Goal: Task Accomplishment & Management: Complete application form

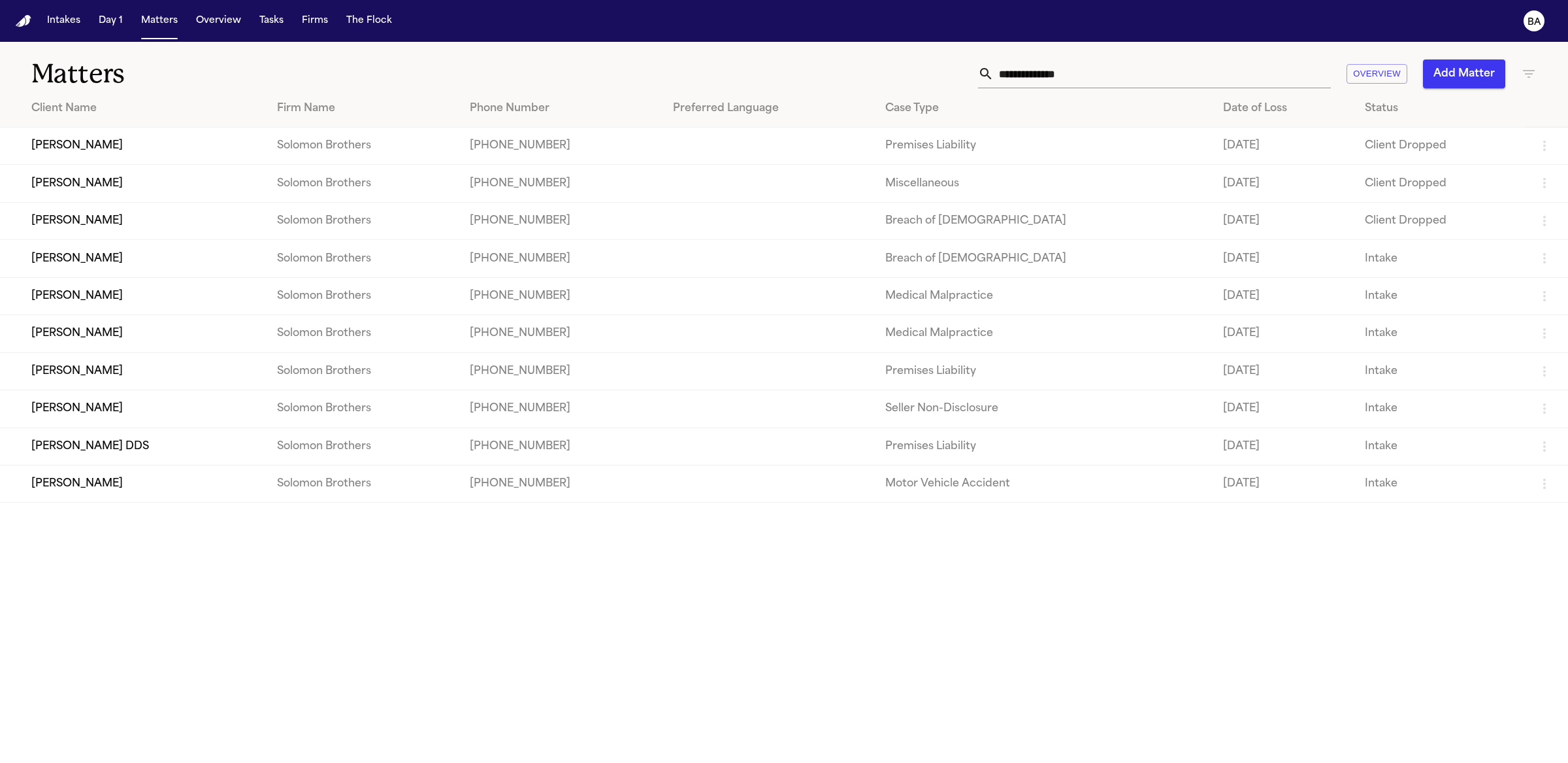
click at [137, 153] on td "[PERSON_NAME]" at bounding box center [133, 146] width 266 height 37
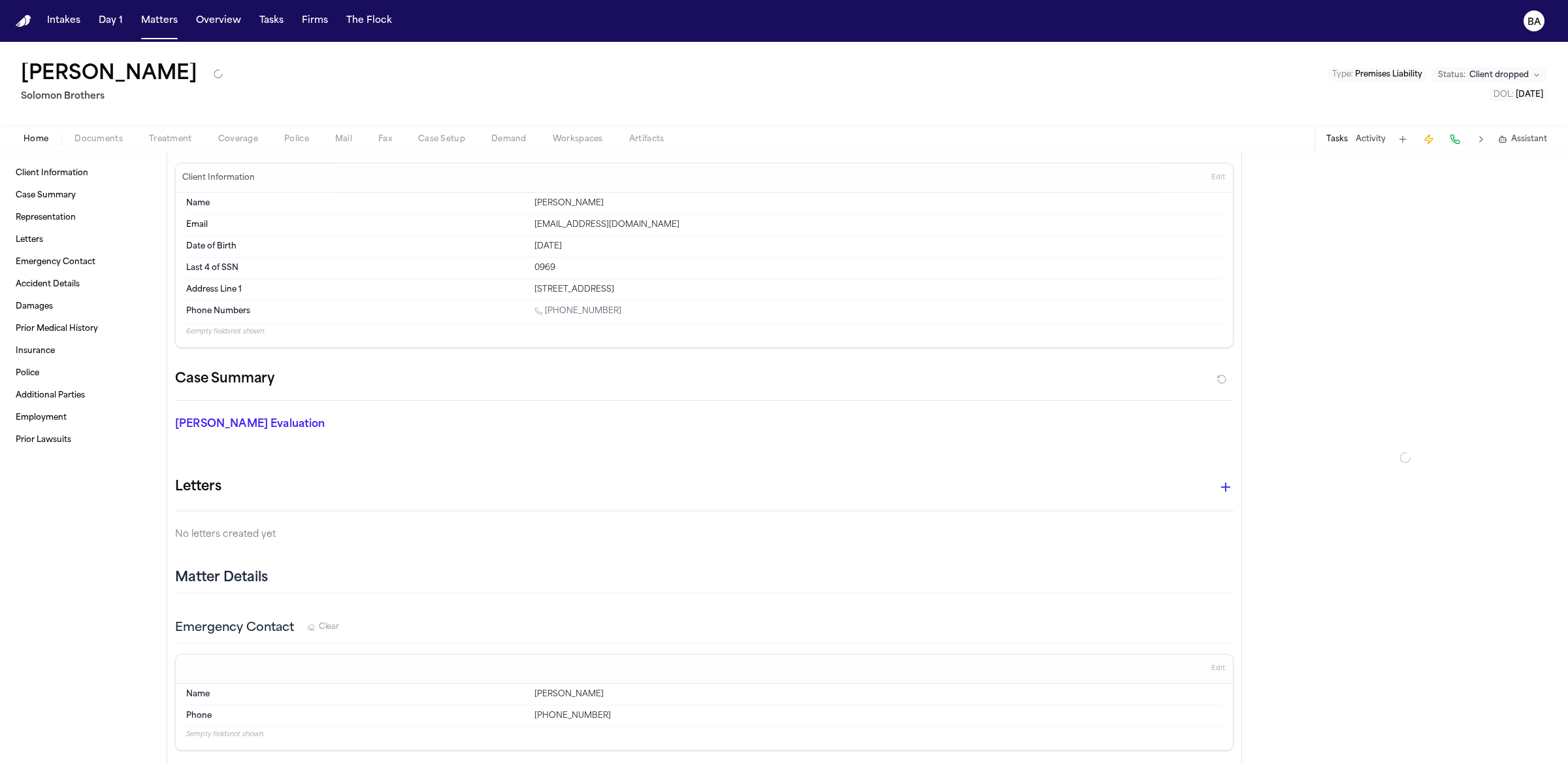
click at [242, 136] on span "Coverage" at bounding box center [238, 139] width 40 height 10
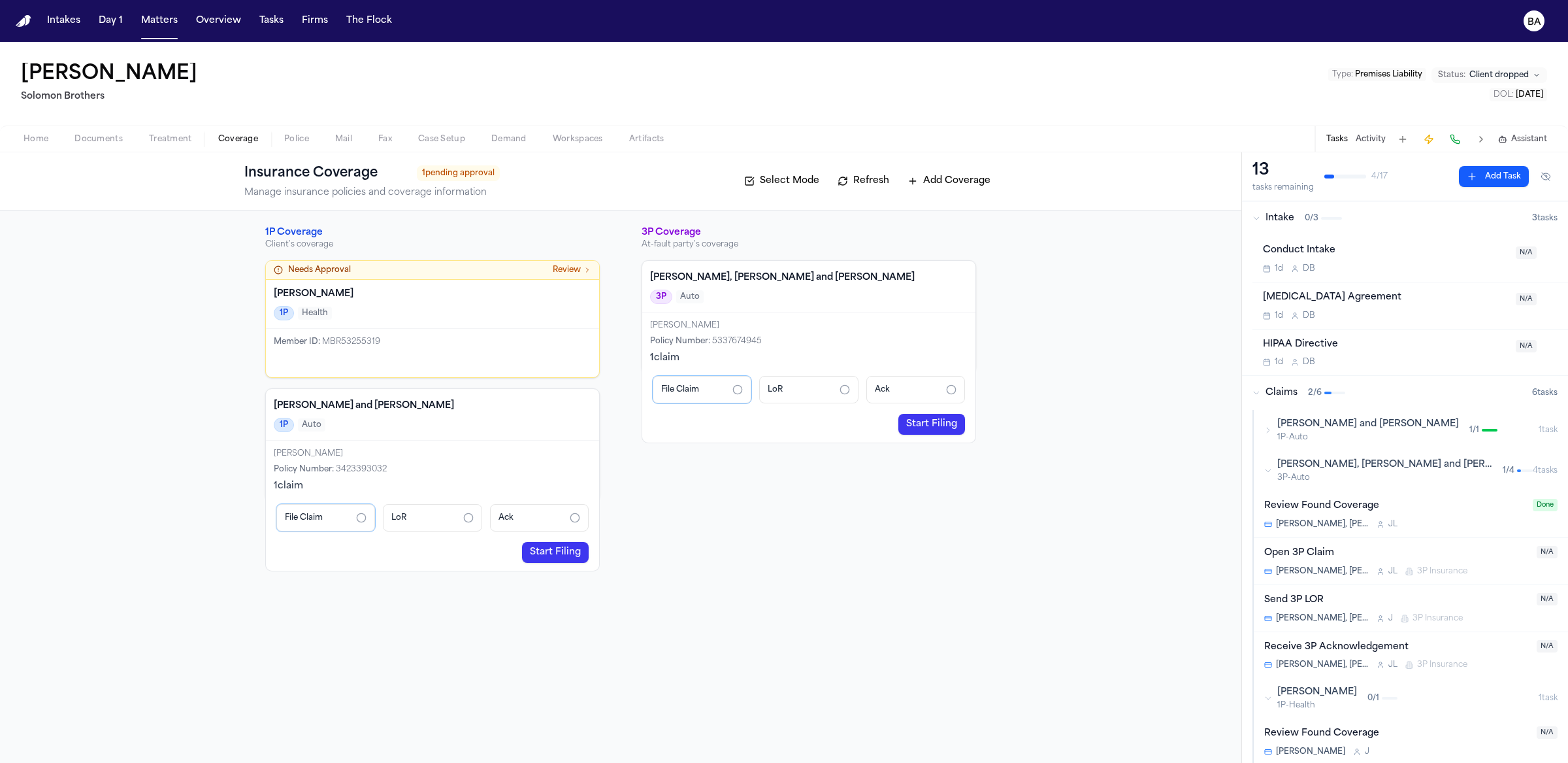
click at [563, 546] on link "Start Filing" at bounding box center [556, 552] width 67 height 21
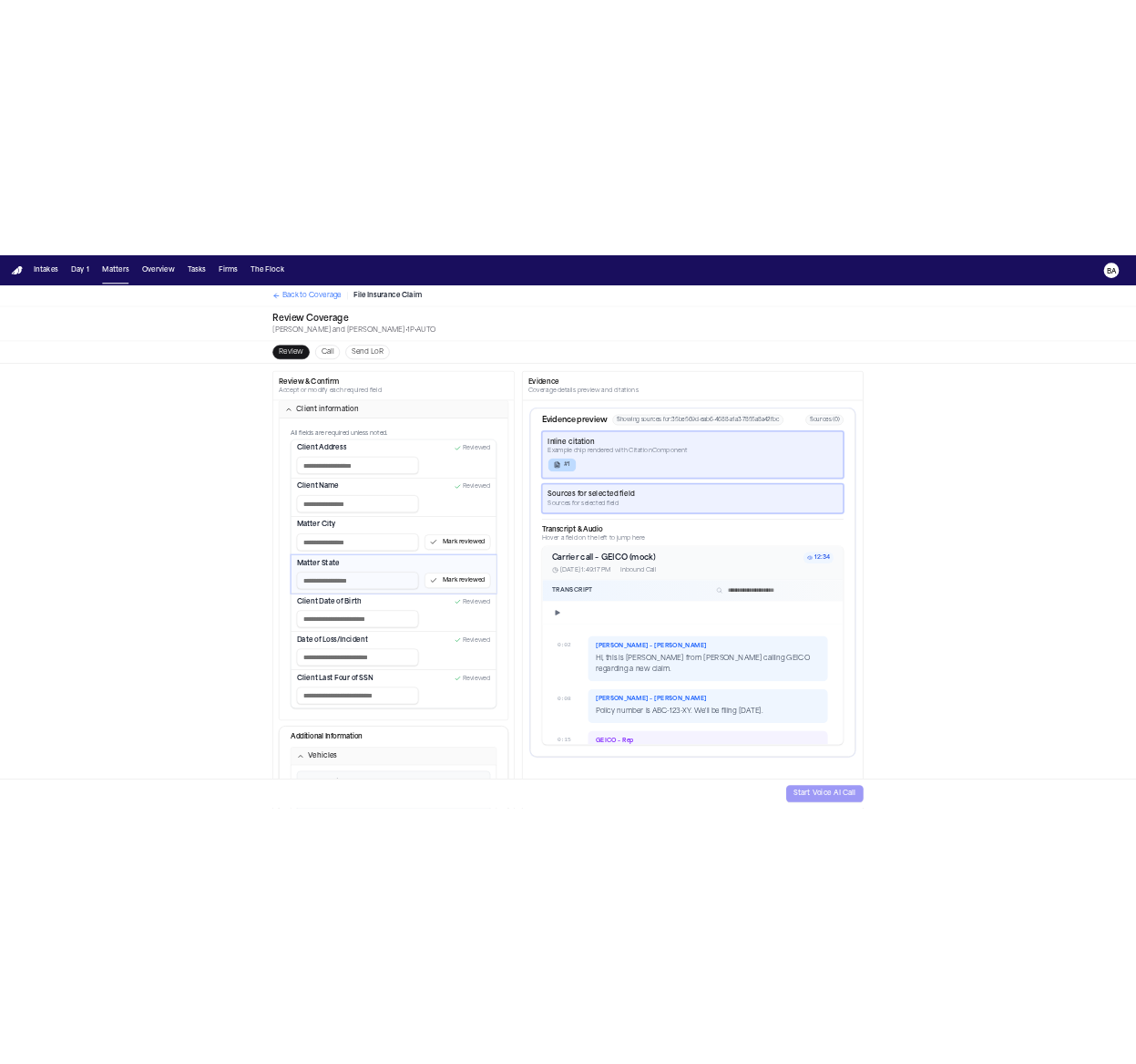
scroll to position [28, 0]
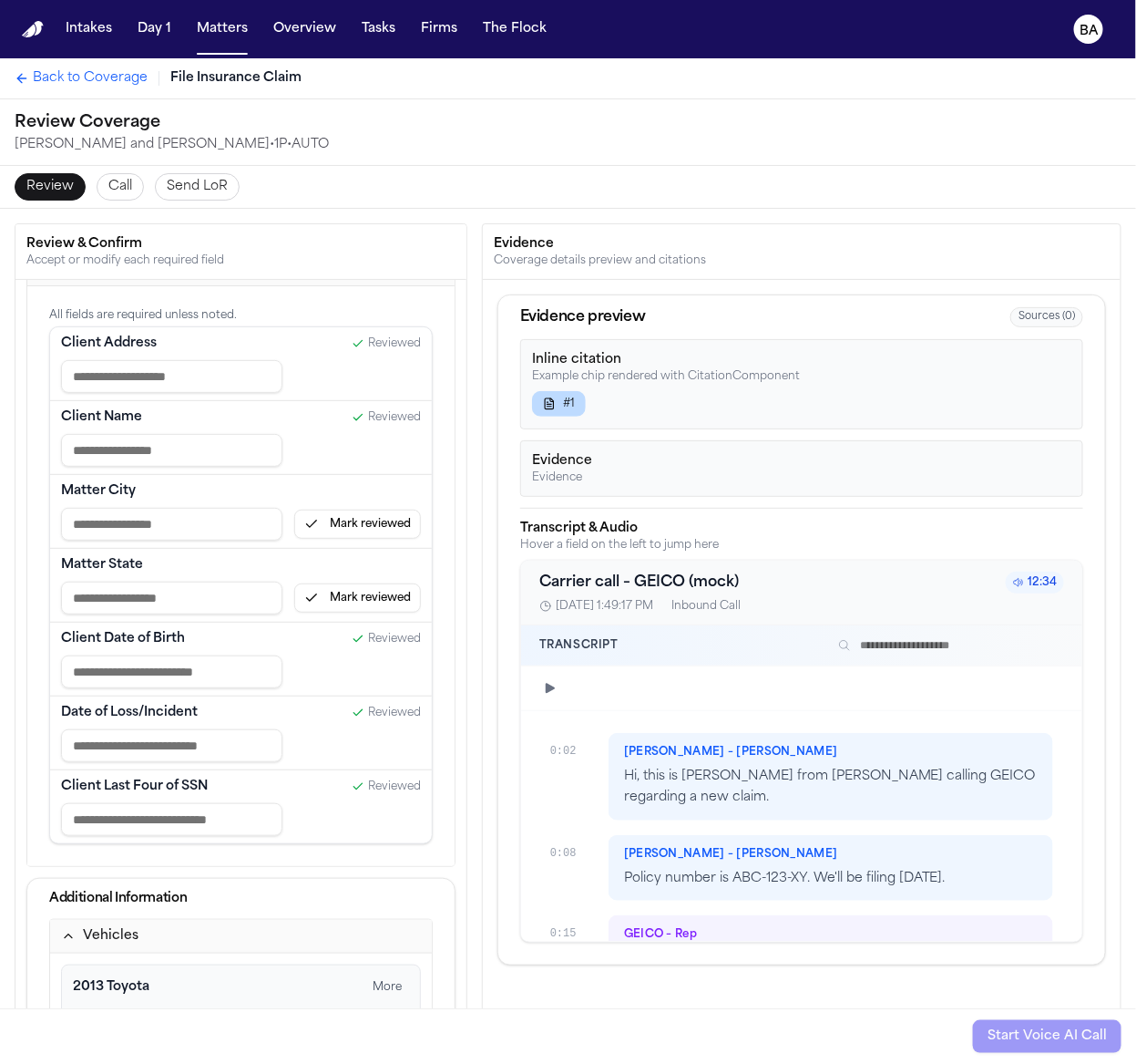
click at [909, 175] on div "Review Call Send LoR" at bounding box center [568, 187] width 1136 height 42
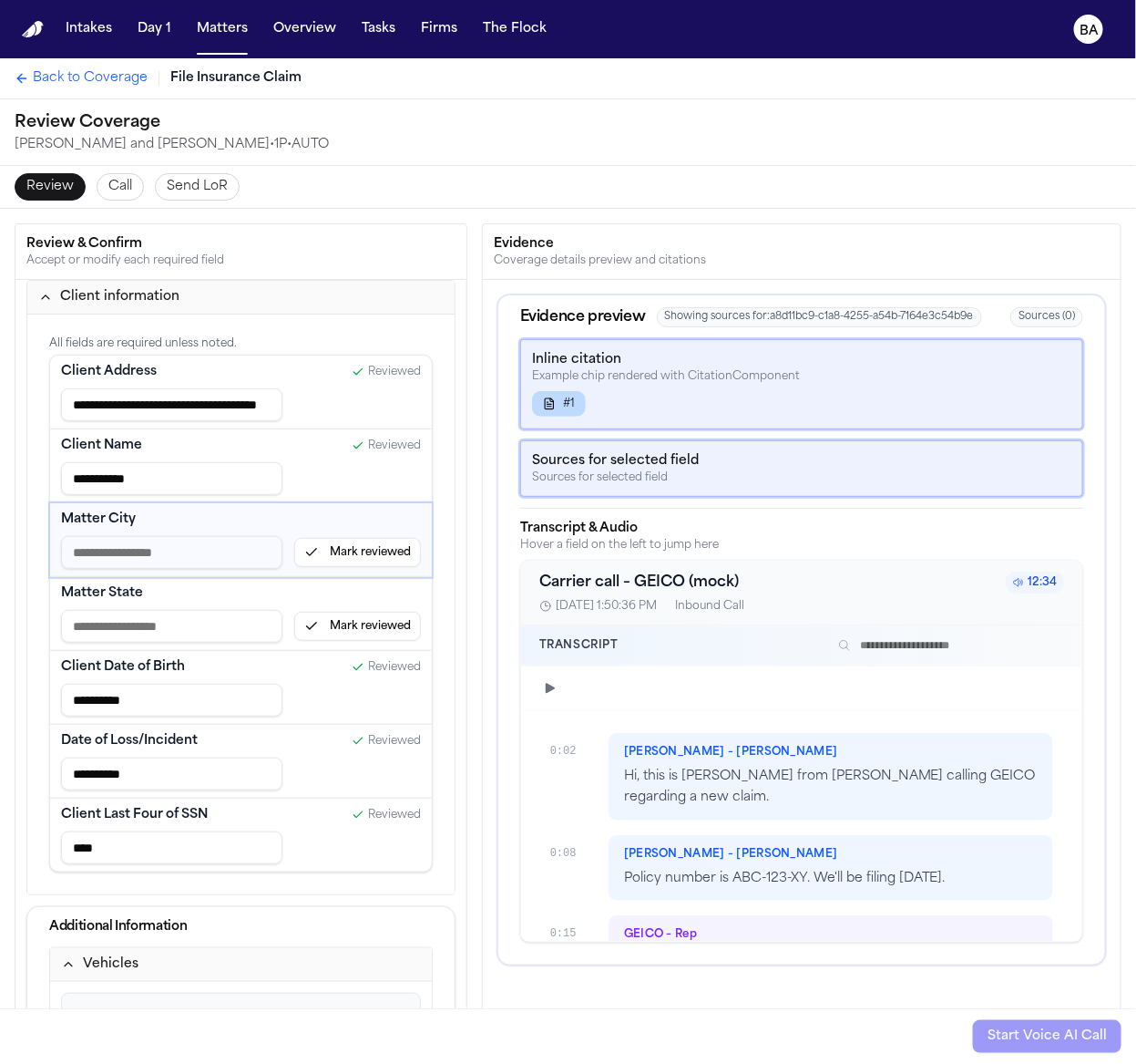
click at [315, 551] on button "Mark reviewed" at bounding box center [357, 552] width 126 height 29
click at [331, 628] on button "Mark reviewed" at bounding box center [357, 626] width 126 height 29
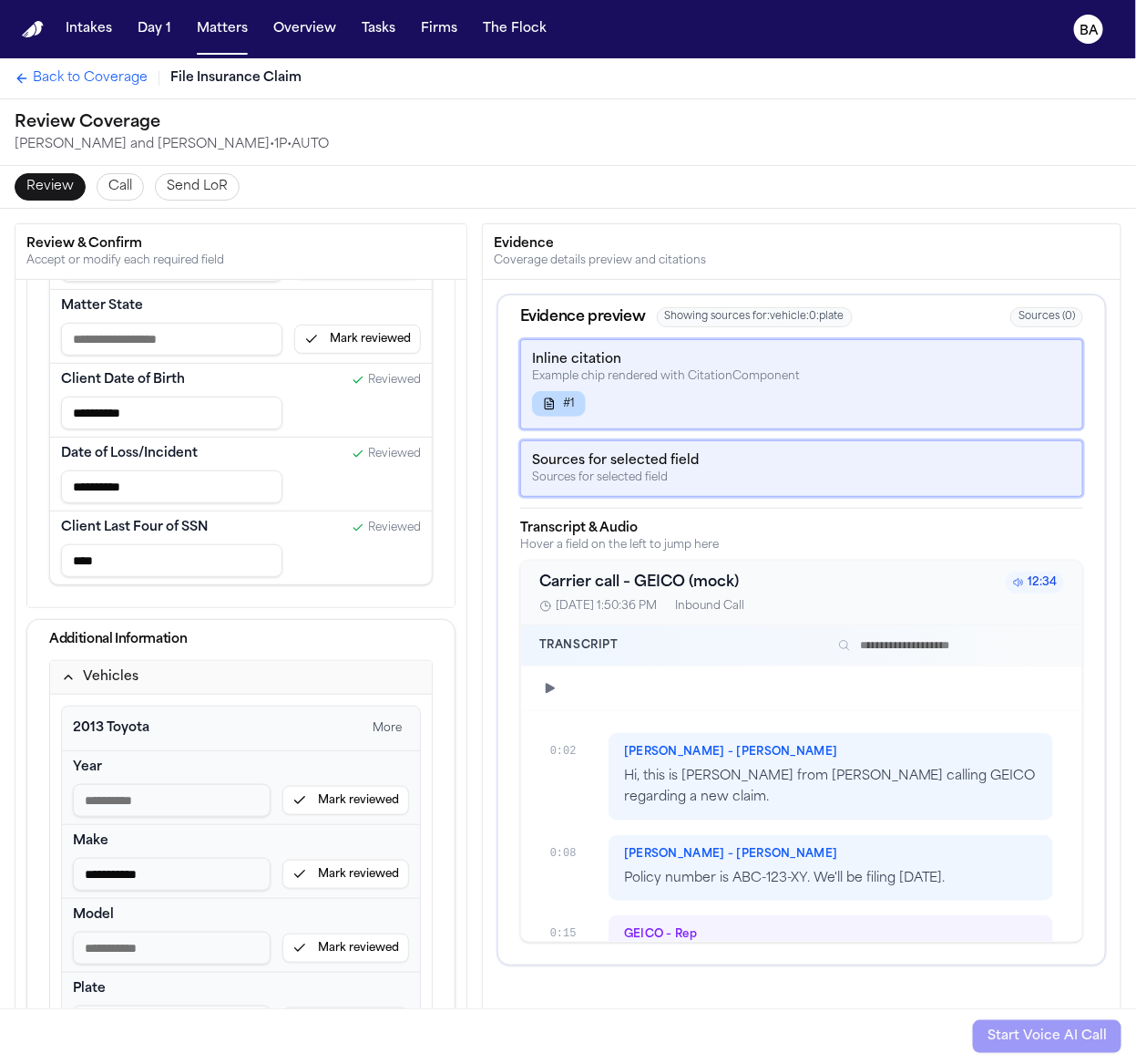
scroll to position [666, 0]
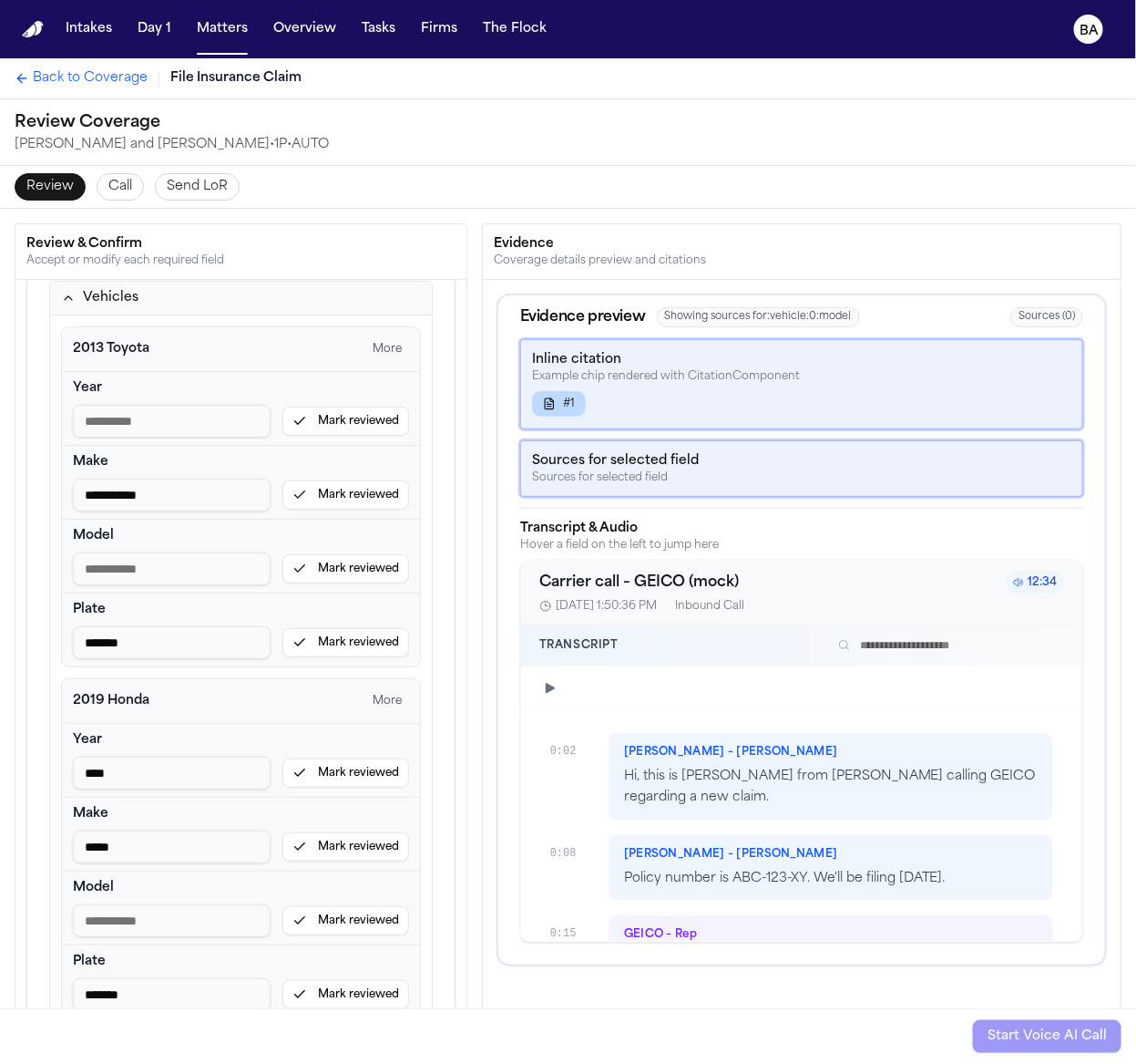
click at [312, 566] on button "Mark reviewed" at bounding box center [345, 568] width 126 height 29
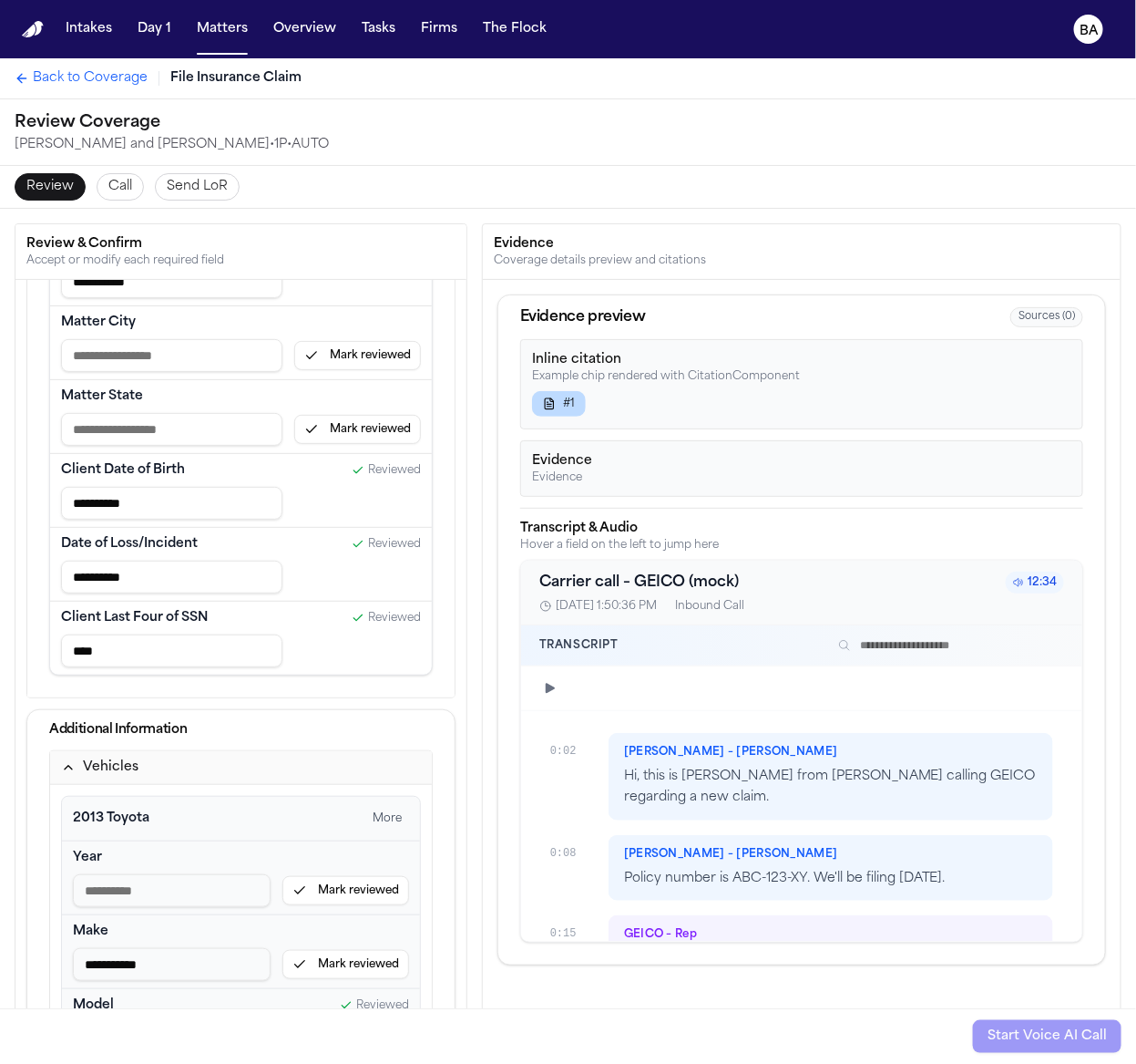
click at [147, 762] on button "Vehicles" at bounding box center [241, 768] width 382 height 33
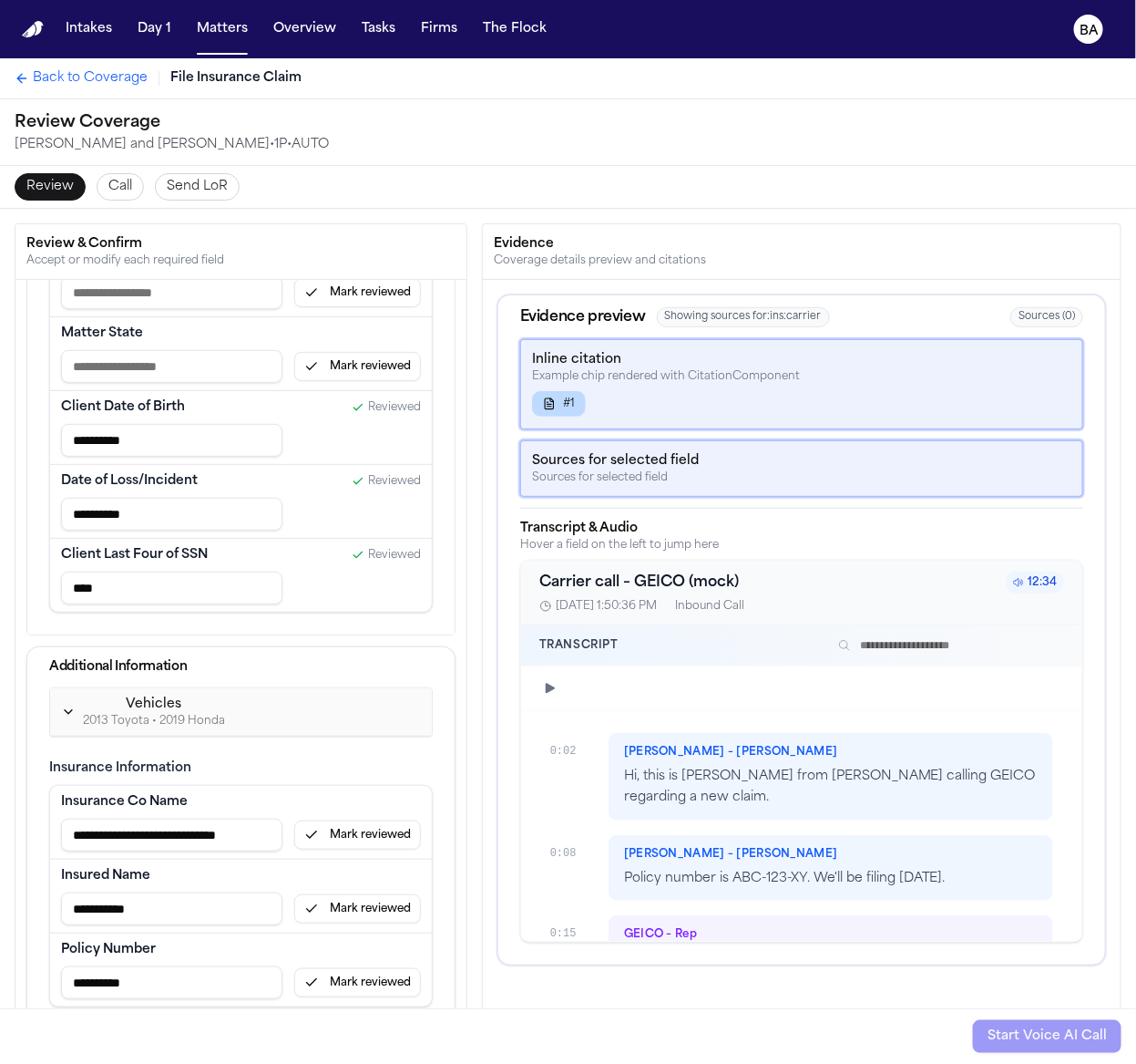
scroll to position [125, 0]
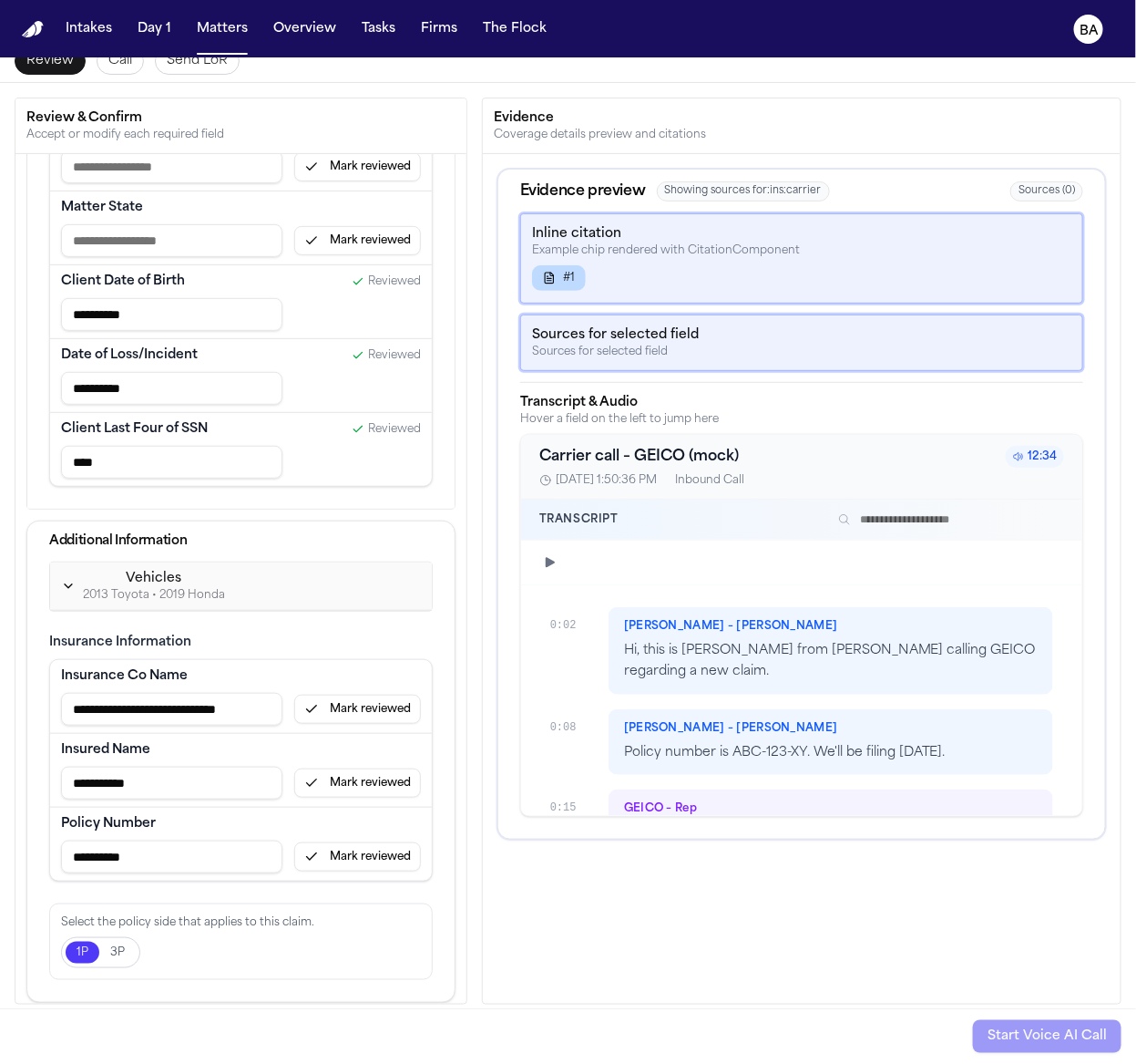
click at [205, 696] on input "**********" at bounding box center [171, 709] width 221 height 33
click at [319, 706] on button "Mark reviewed" at bounding box center [357, 709] width 126 height 29
click at [266, 750] on div "Insured Name" at bounding box center [240, 750] width 360 height 18
type input "**********"
